Goal: Find specific page/section: Find specific page/section

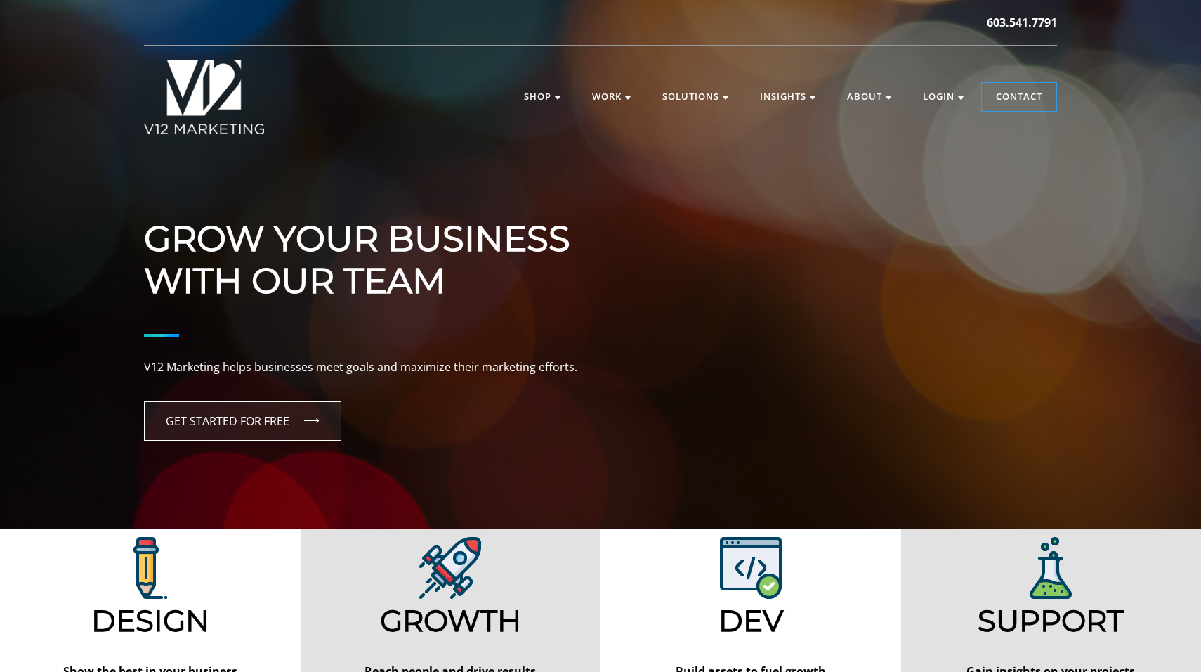
click at [289, 425] on link "GET STARTED FOR FREE" at bounding box center [242, 420] width 197 height 39
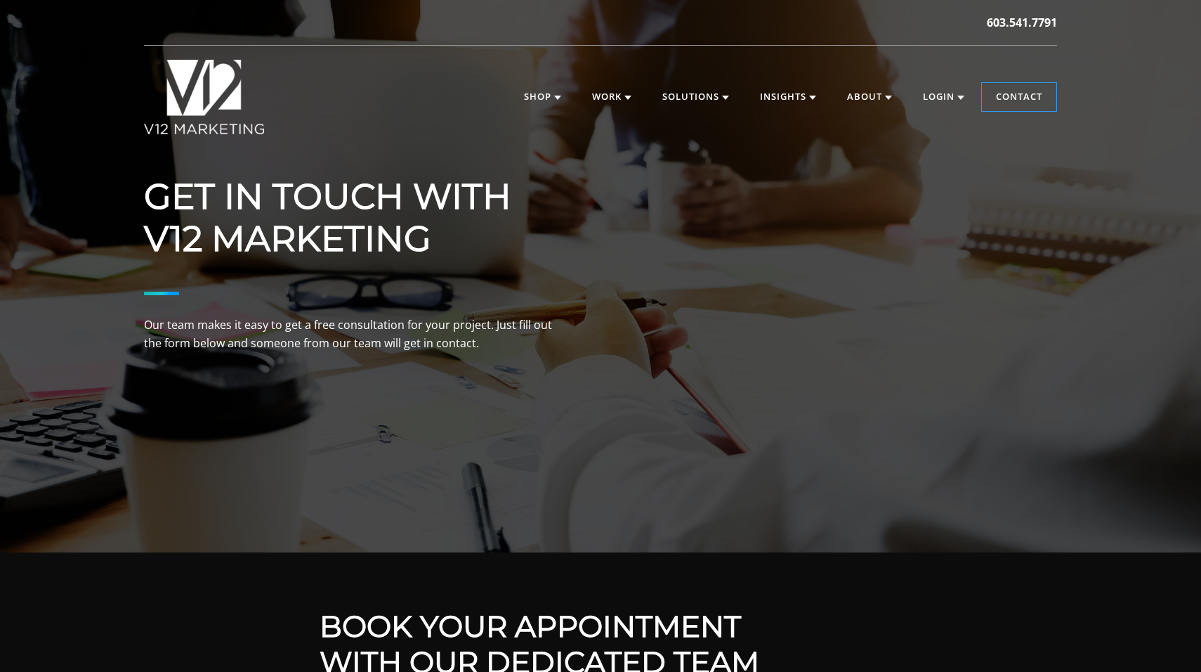
click at [218, 89] on img at bounding box center [204, 97] width 120 height 74
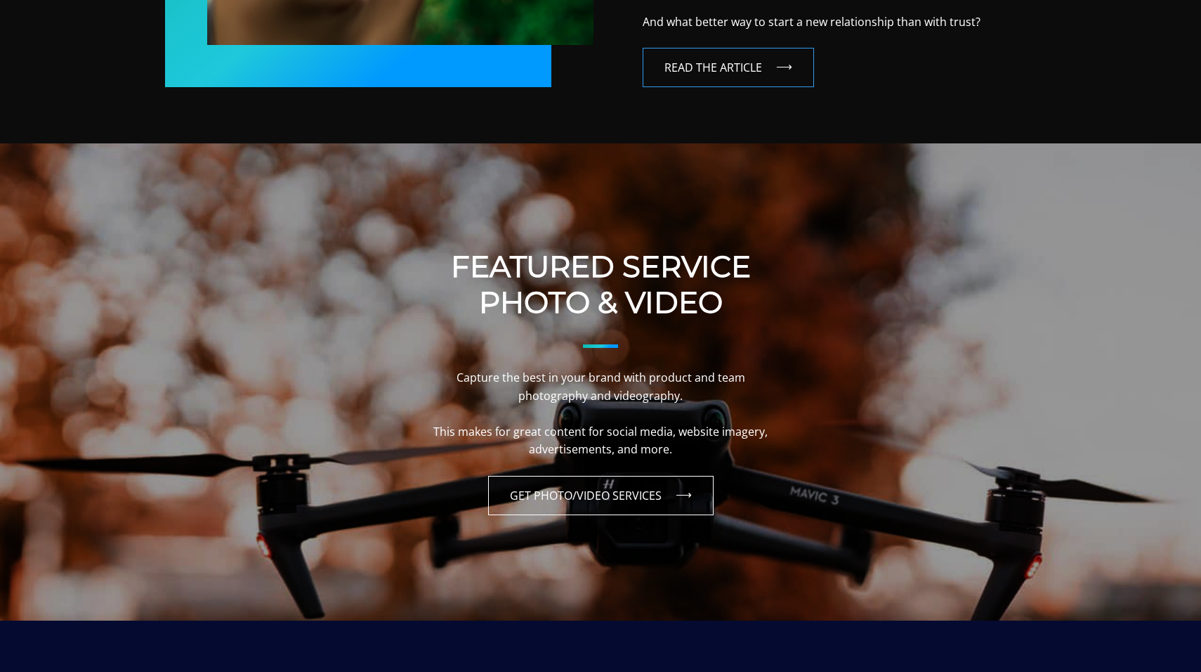
scroll to position [1099, 0]
